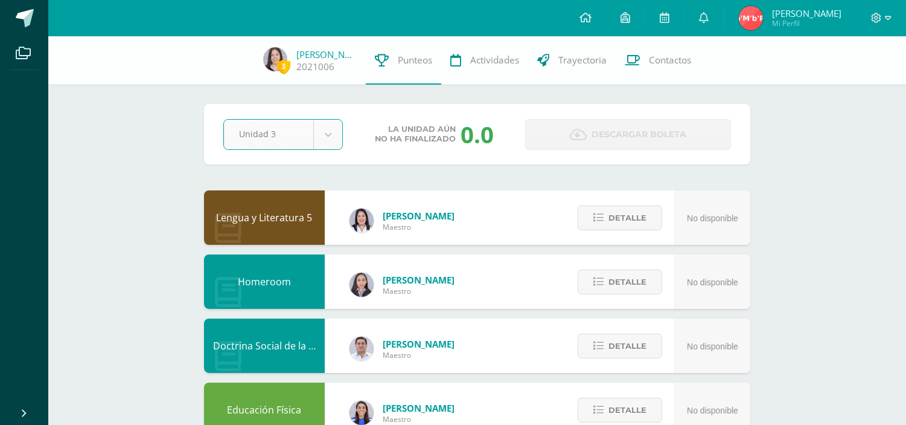
select select "Unidad 3"
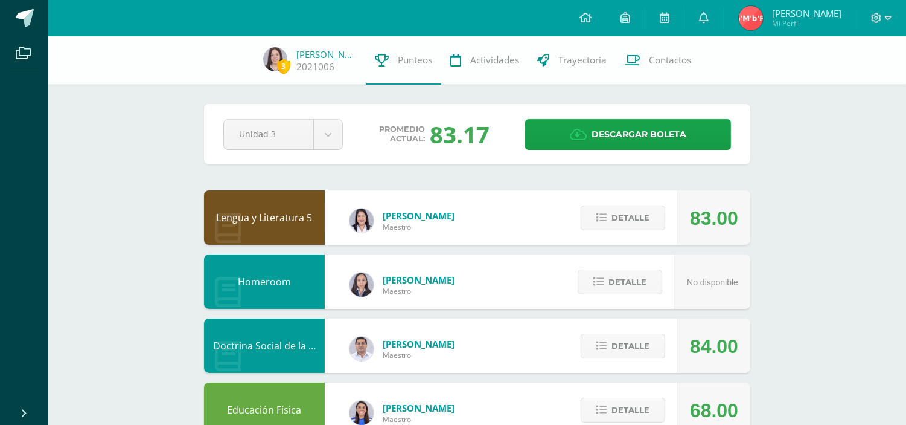
scroll to position [45, 0]
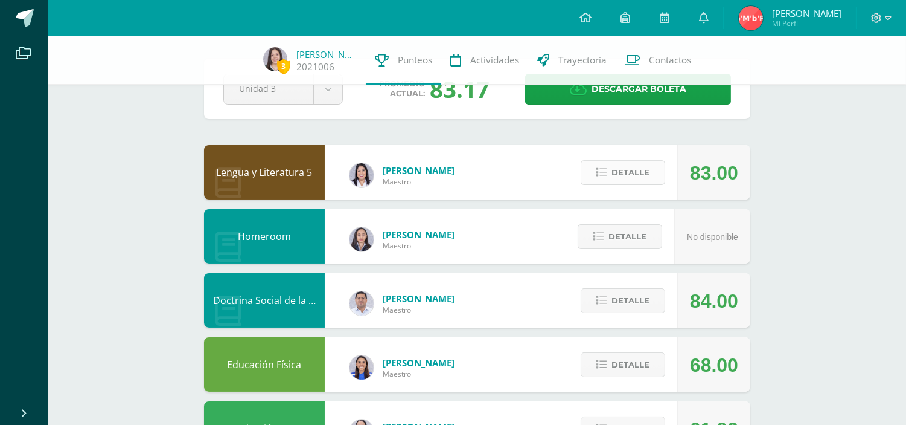
click at [636, 165] on span "Detalle" at bounding box center [631, 172] width 38 height 22
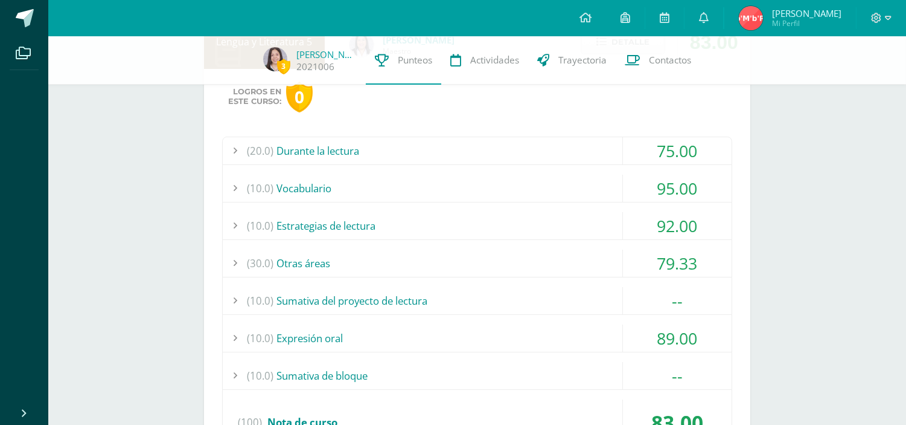
scroll to position [177, 0]
click at [504, 298] on div "(10.0) Sumativa del proyecto de lectura" at bounding box center [477, 299] width 509 height 27
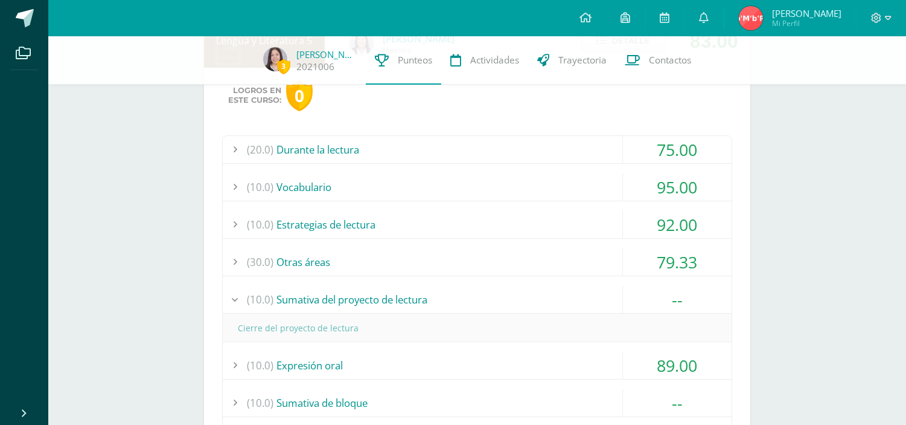
click at [504, 298] on div "(10.0) Sumativa del proyecto de lectura" at bounding box center [477, 299] width 509 height 27
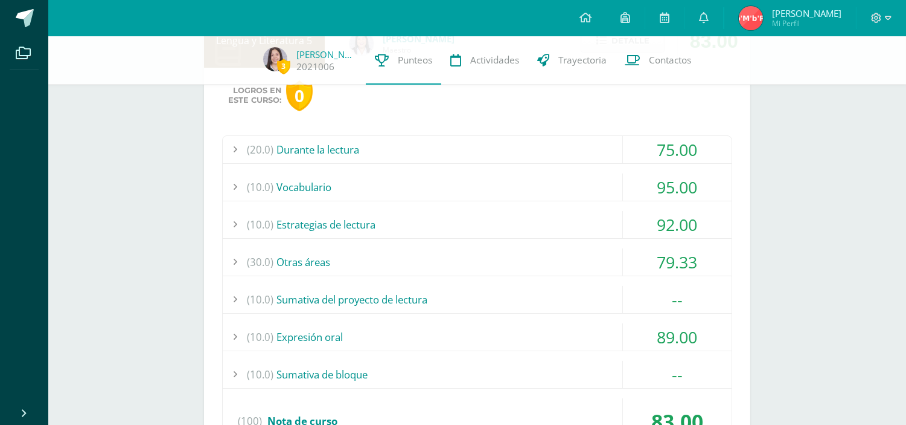
click at [498, 153] on div "(20.0) Durante la lectura" at bounding box center [477, 149] width 509 height 27
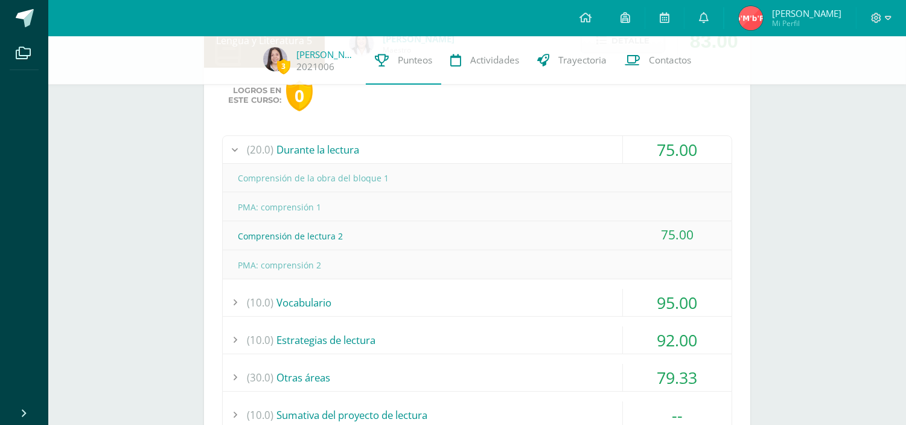
click at [498, 153] on div "(20.0) Durante la lectura" at bounding box center [477, 149] width 509 height 27
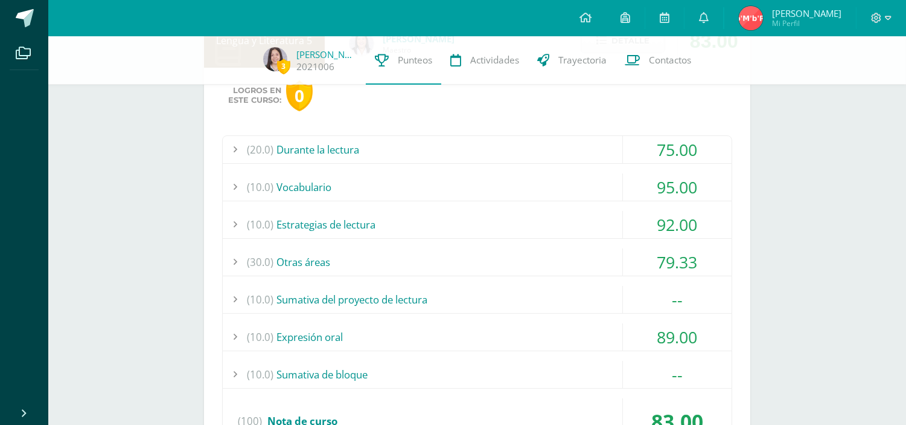
click at [456, 179] on div "(10.0) Vocabulario" at bounding box center [477, 186] width 509 height 27
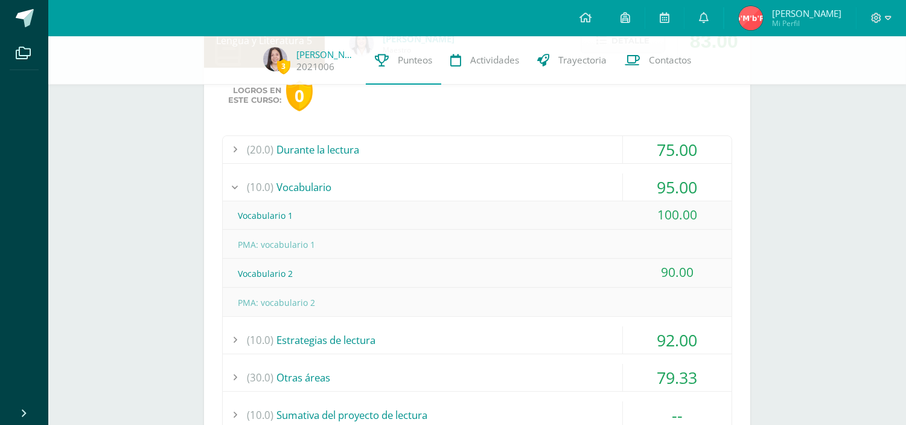
click at [456, 179] on div "(10.0) Vocabulario" at bounding box center [477, 186] width 509 height 27
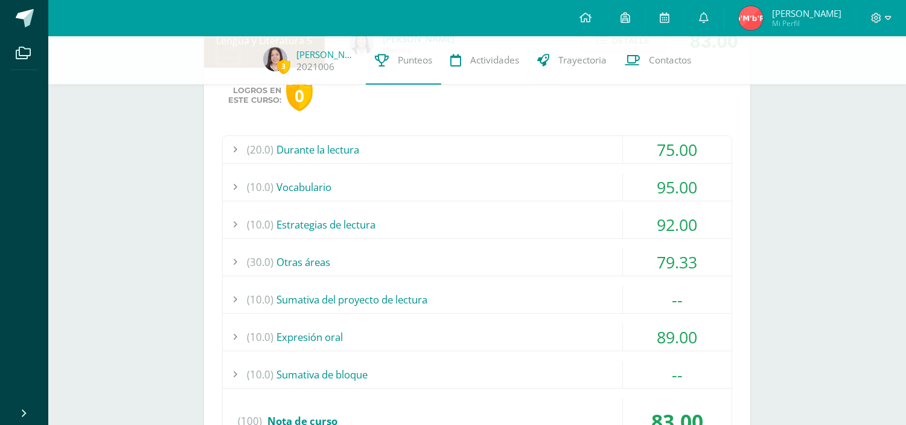
click at [417, 219] on div "(10.0) Estrategias de lectura" at bounding box center [477, 224] width 509 height 27
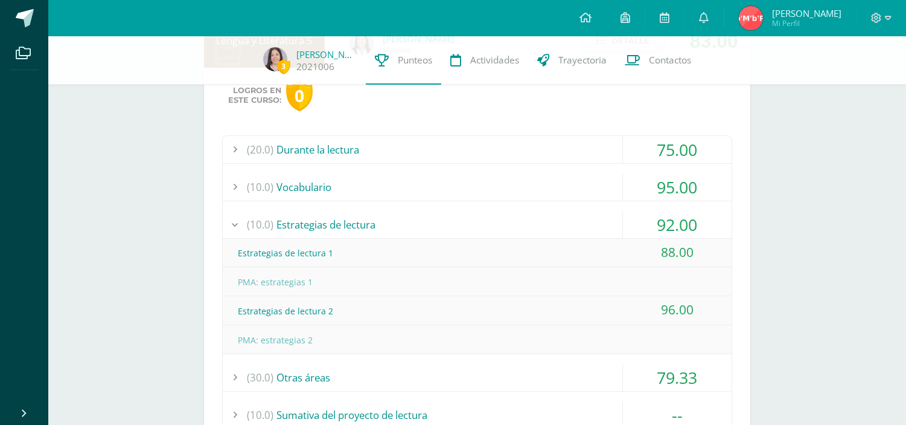
click at [417, 219] on div "(10.0) Estrategias de lectura" at bounding box center [477, 224] width 509 height 27
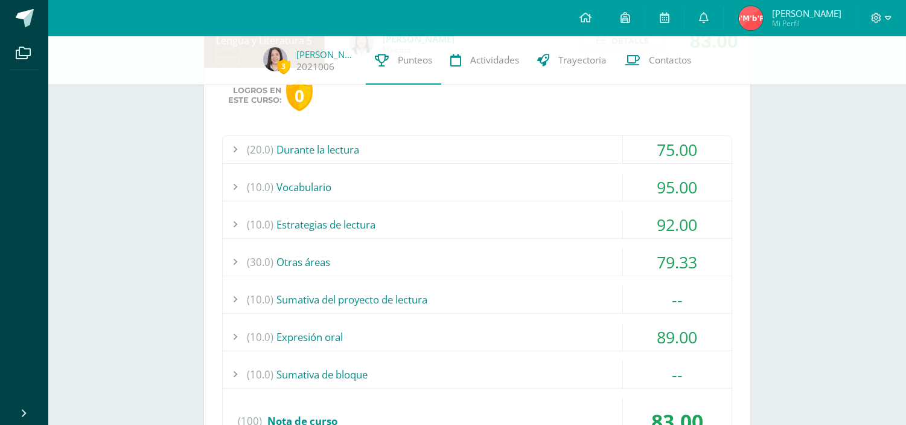
click at [382, 269] on div "(30.0) Otras áreas" at bounding box center [477, 261] width 509 height 27
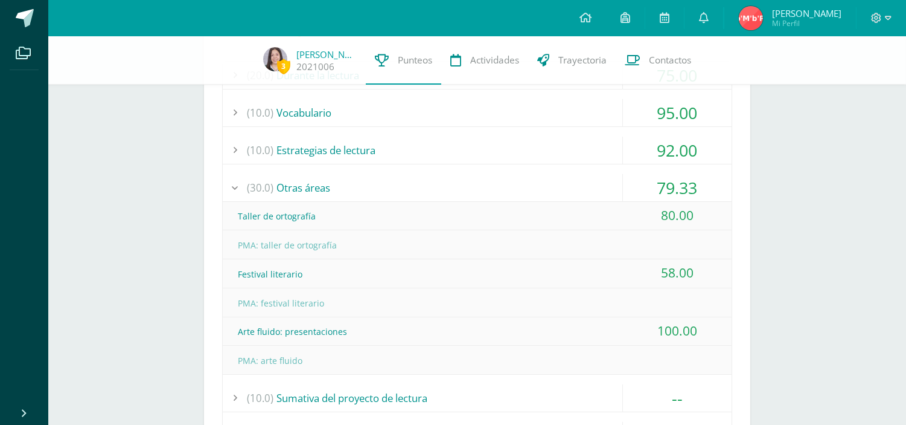
scroll to position [252, 0]
click at [423, 173] on div "(30.0) Otras áreas" at bounding box center [477, 186] width 509 height 27
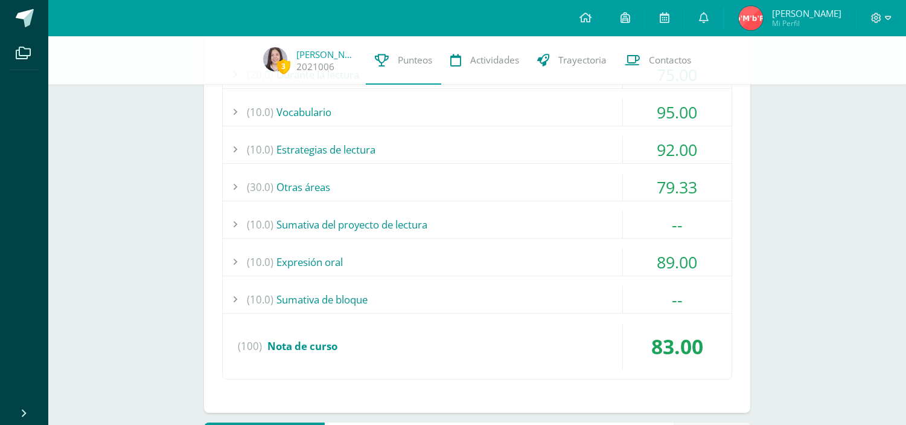
click at [412, 257] on div "(10.0) Expresión oral" at bounding box center [477, 261] width 509 height 27
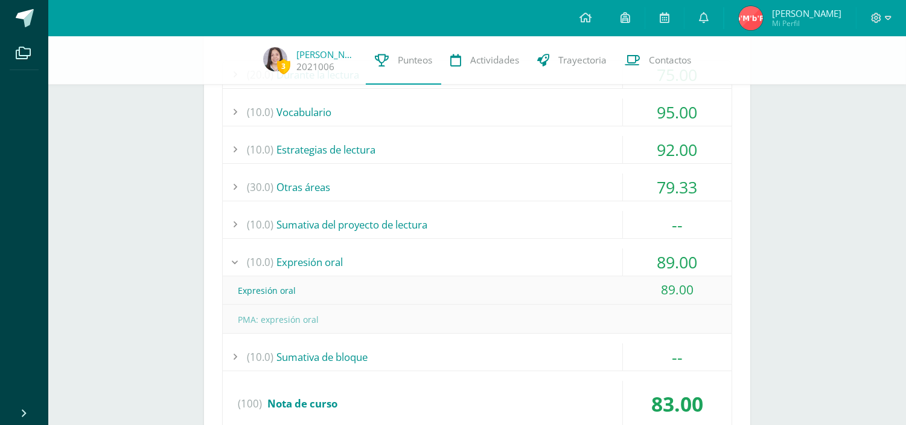
click at [412, 257] on div "(10.0) Expresión oral" at bounding box center [477, 261] width 509 height 27
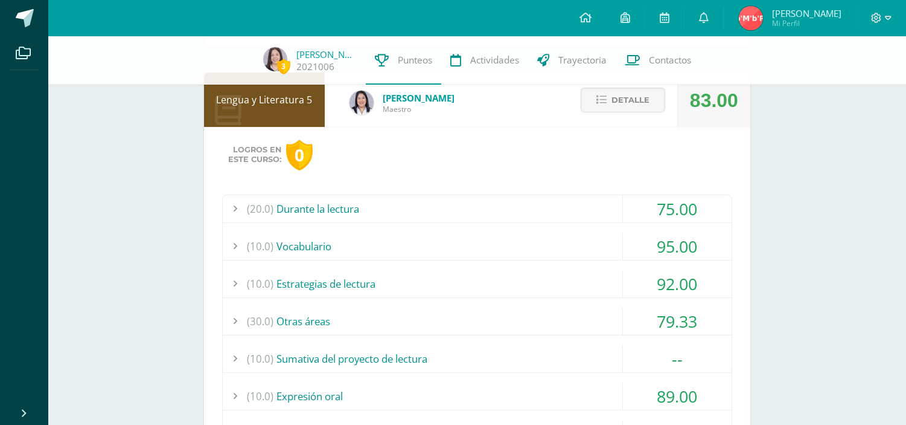
scroll to position [117, 0]
click at [632, 104] on span "Detalle" at bounding box center [631, 100] width 38 height 22
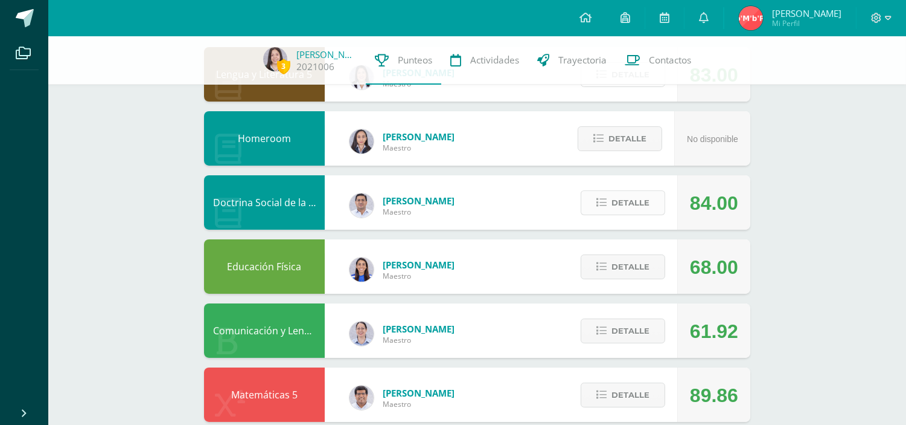
scroll to position [0, 0]
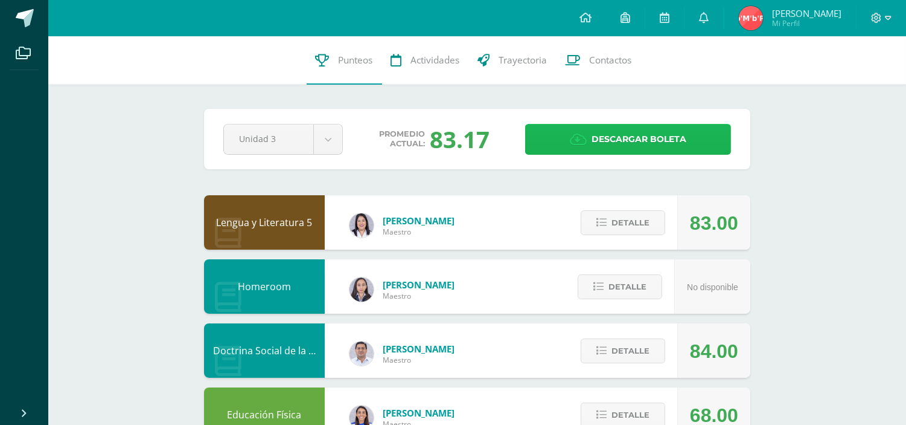
click at [633, 141] on span "Descargar boleta" at bounding box center [639, 139] width 95 height 30
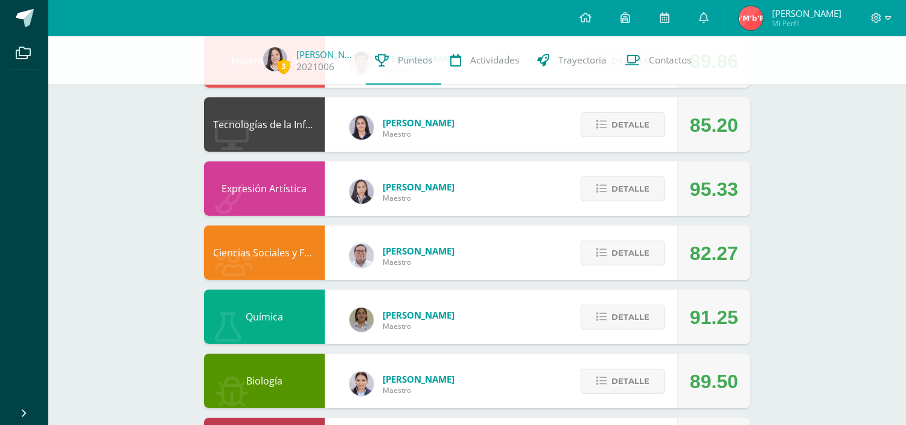
scroll to position [476, 0]
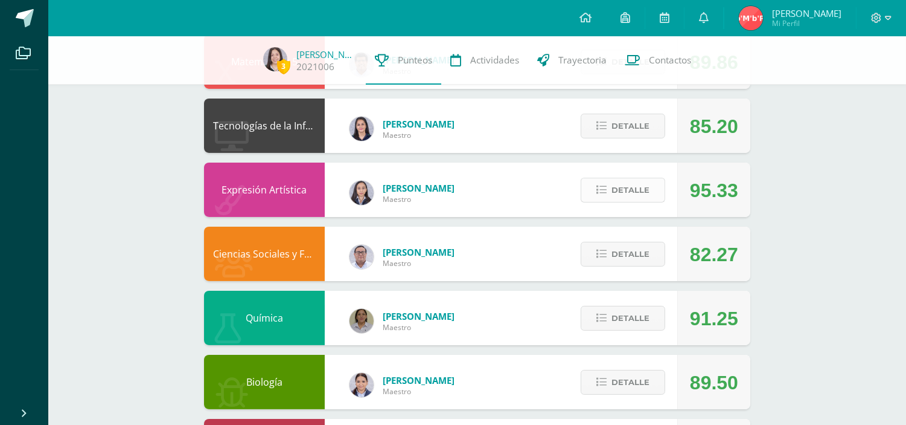
click at [655, 194] on button "Detalle" at bounding box center [623, 190] width 85 height 25
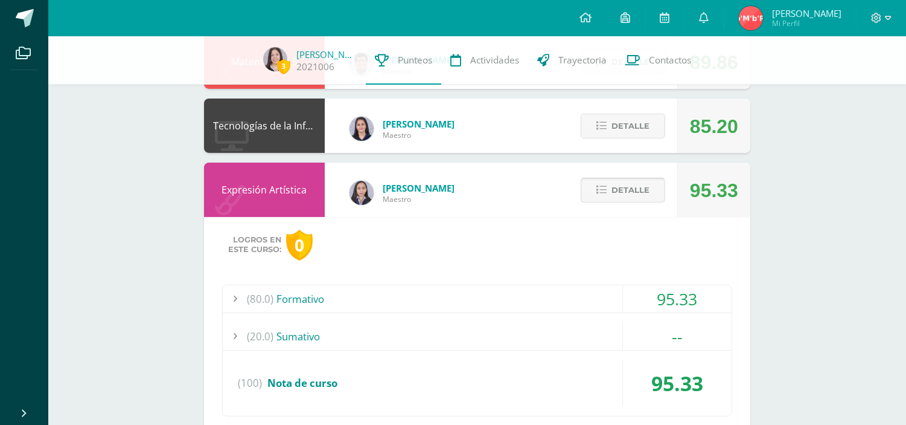
click at [655, 194] on button "Detalle" at bounding box center [623, 190] width 85 height 25
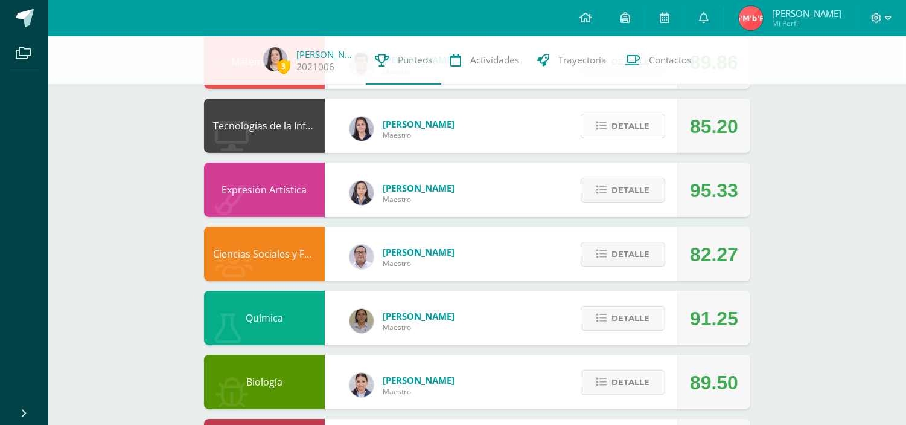
click at [616, 133] on span "Detalle" at bounding box center [631, 126] width 38 height 22
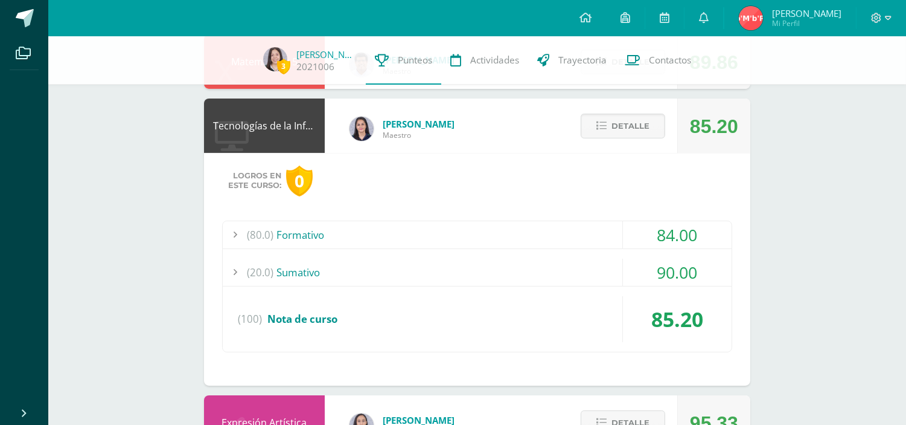
click at [464, 271] on div "(20.0) Sumativo" at bounding box center [477, 271] width 509 height 27
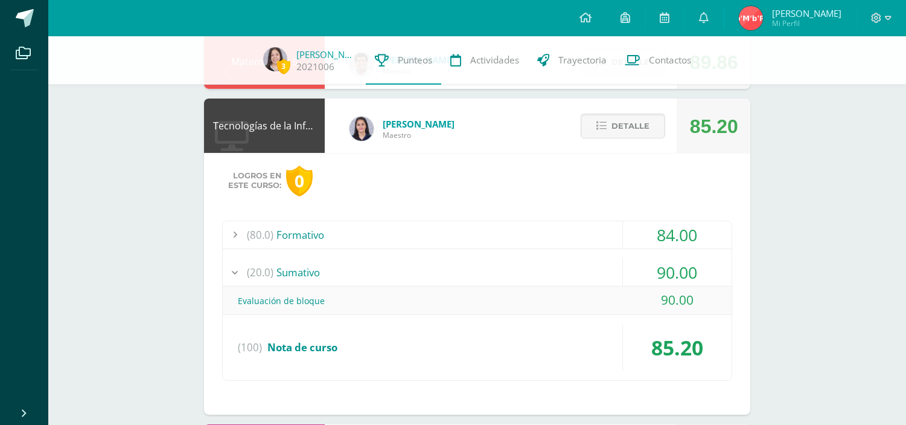
click at [464, 271] on div "(20.0) Sumativo" at bounding box center [477, 271] width 509 height 27
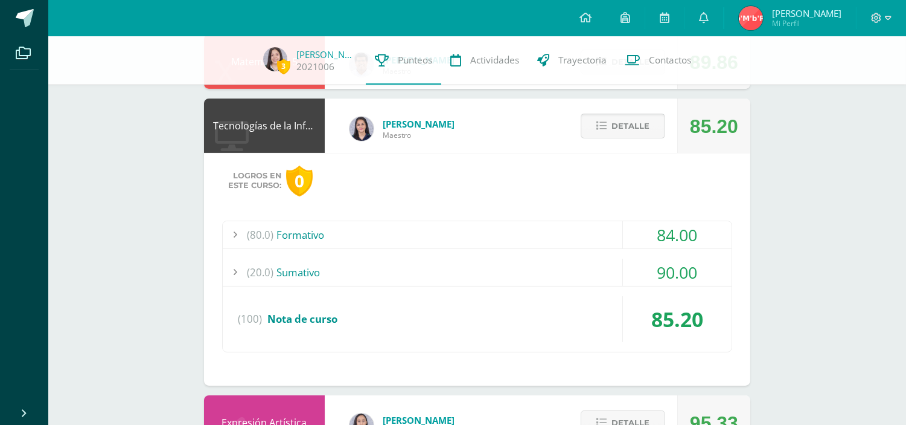
click at [615, 128] on span "Detalle" at bounding box center [631, 126] width 38 height 22
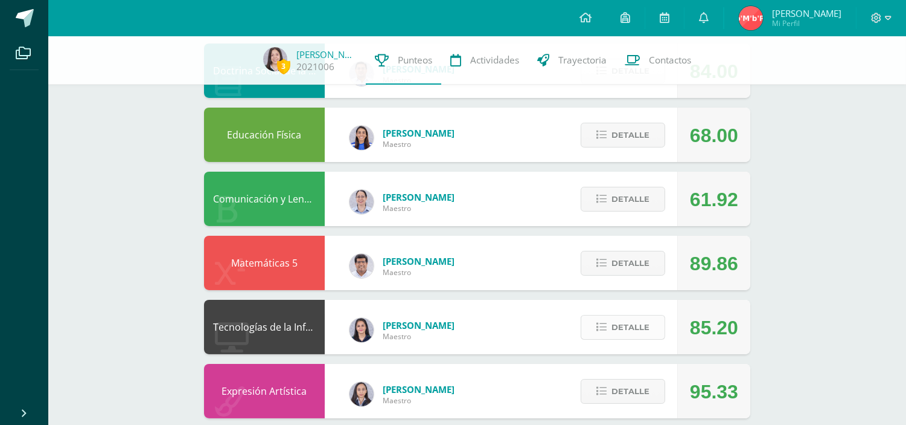
scroll to position [274, 0]
click at [632, 274] on span "Detalle" at bounding box center [631, 263] width 38 height 22
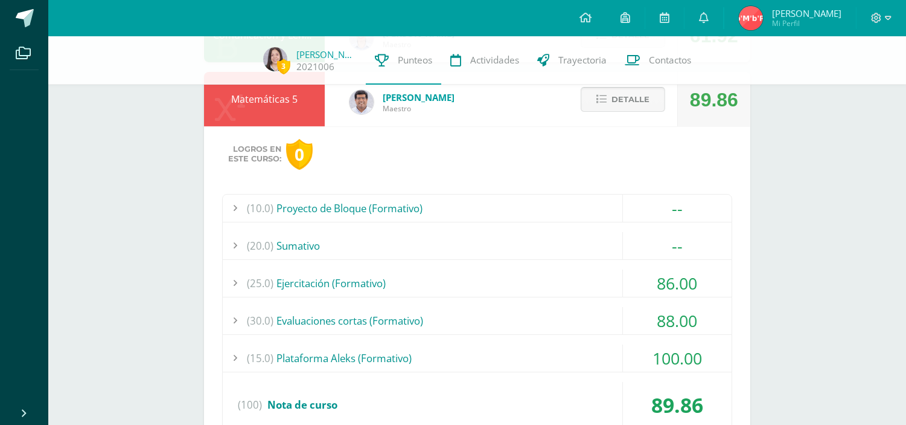
scroll to position [439, 0]
click at [528, 244] on div "(20.0) Sumativo" at bounding box center [477, 244] width 509 height 27
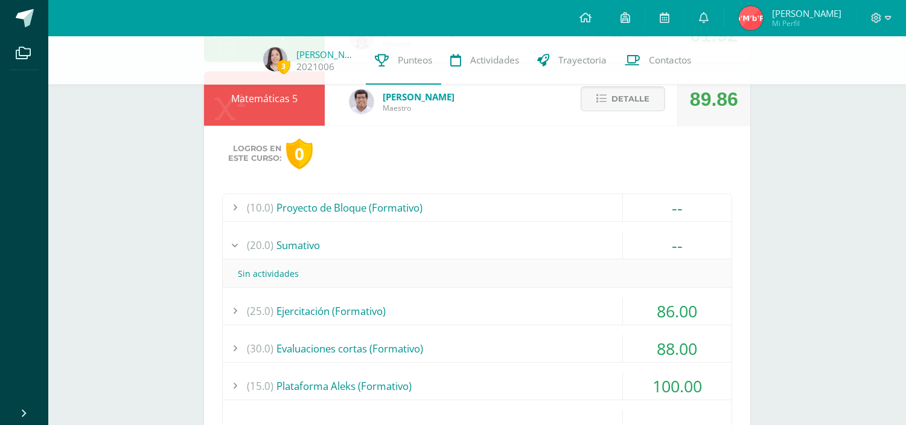
click at [528, 244] on div "(20.0) Sumativo" at bounding box center [477, 244] width 509 height 27
